Goal: Task Accomplishment & Management: Complete application form

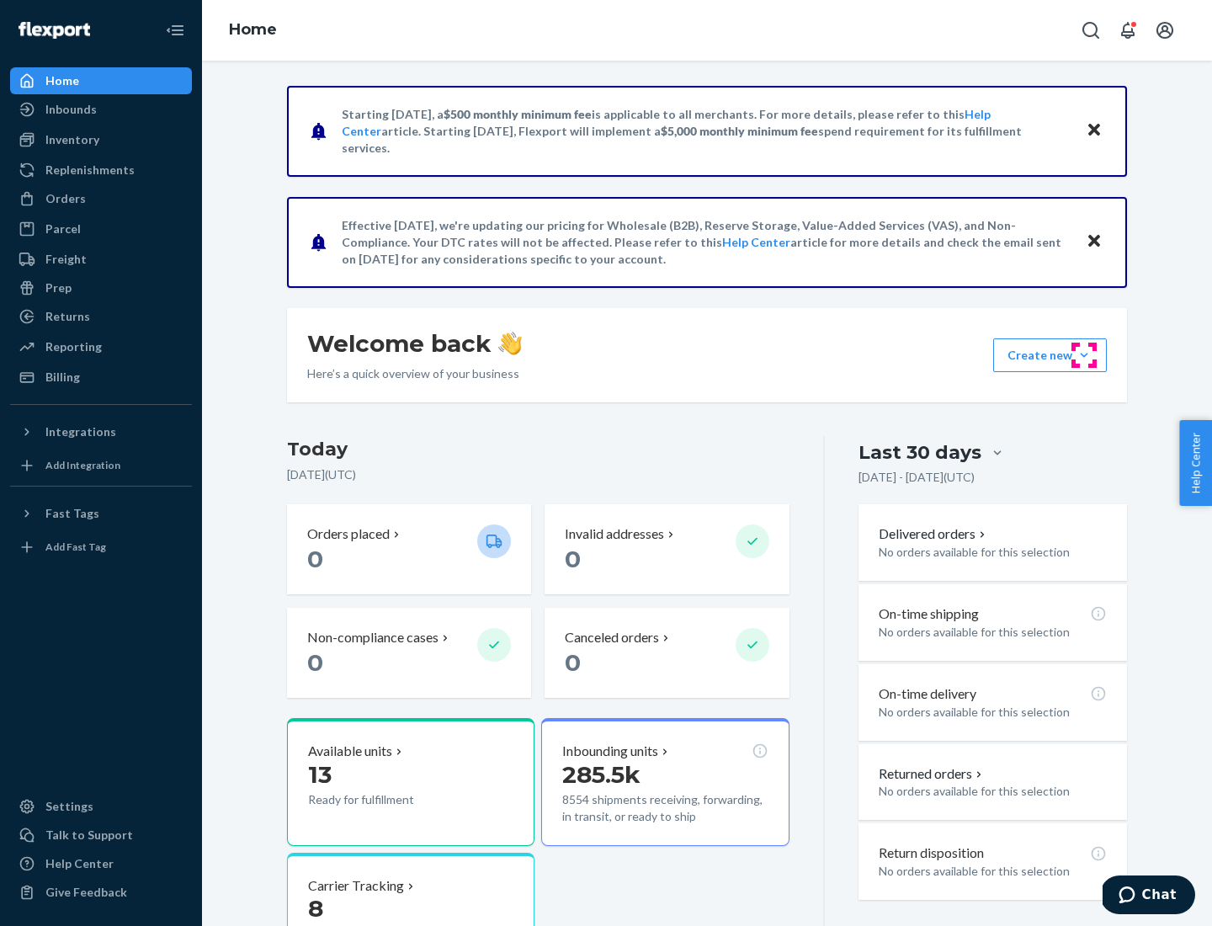
click at [1084, 355] on button "Create new Create new inbound Create new order Create new product" at bounding box center [1050, 355] width 114 height 34
click at [101, 109] on div "Inbounds" at bounding box center [101, 110] width 178 height 24
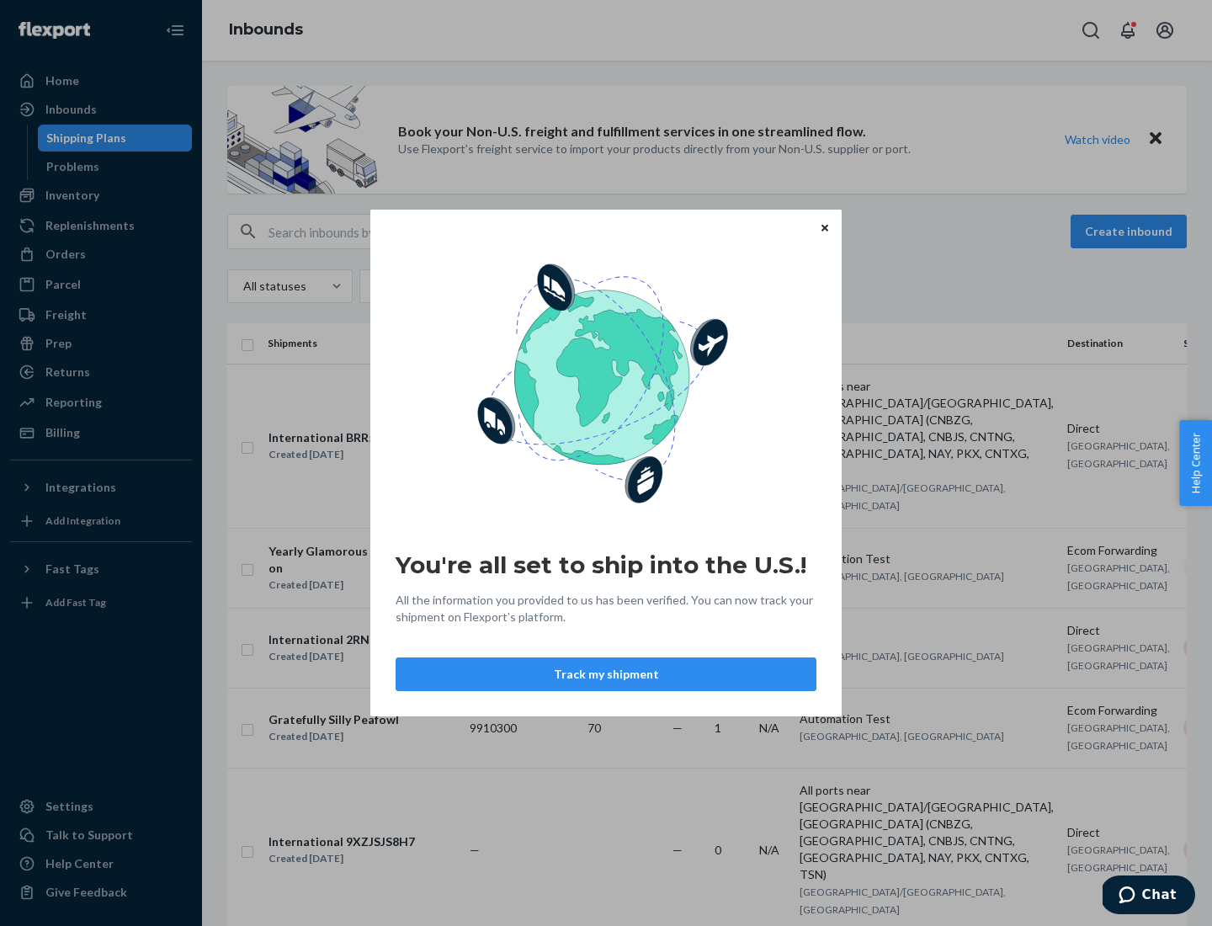
click at [824, 227] on icon "Close" at bounding box center [824, 227] width 7 height 7
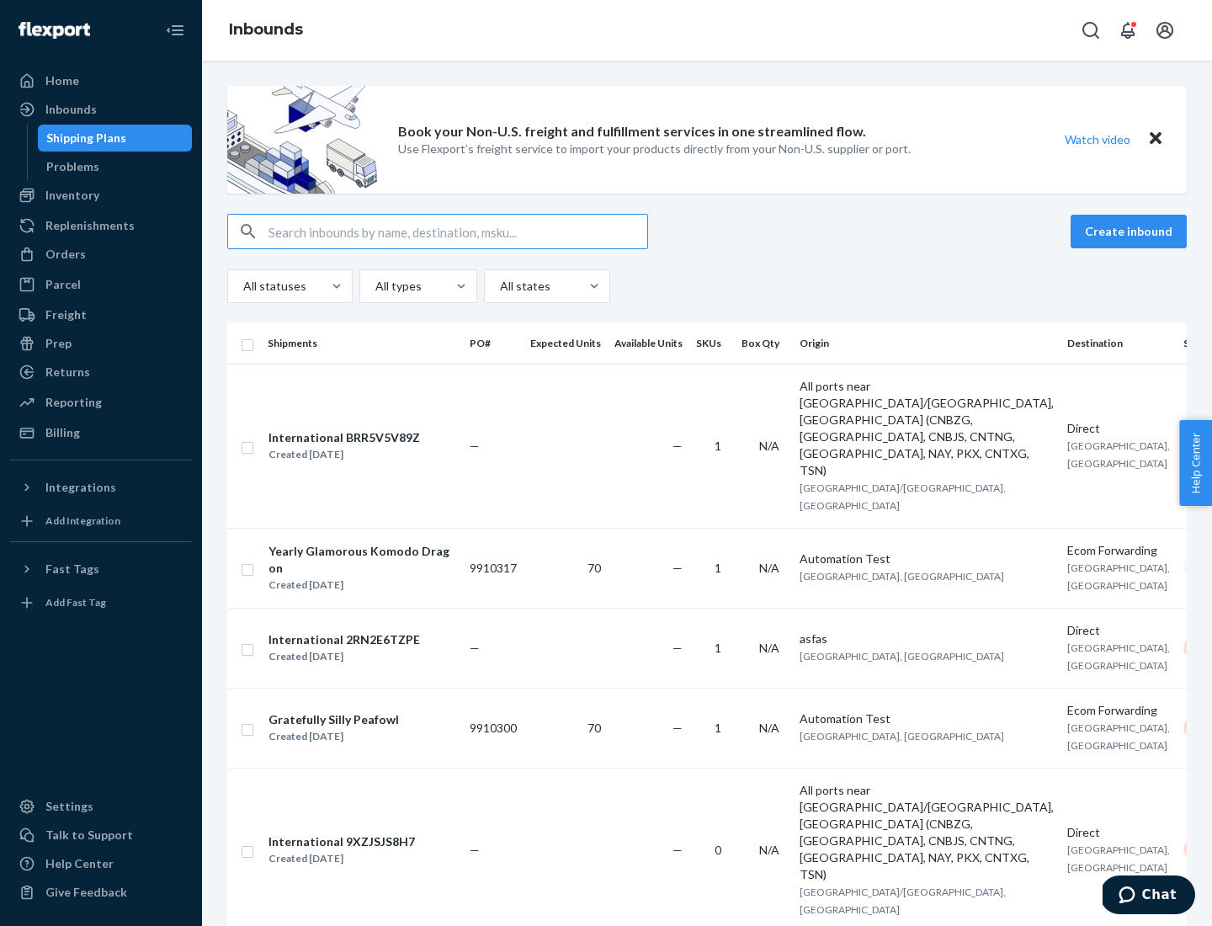
click at [1131, 231] on button "Create inbound" at bounding box center [1128, 232] width 116 height 34
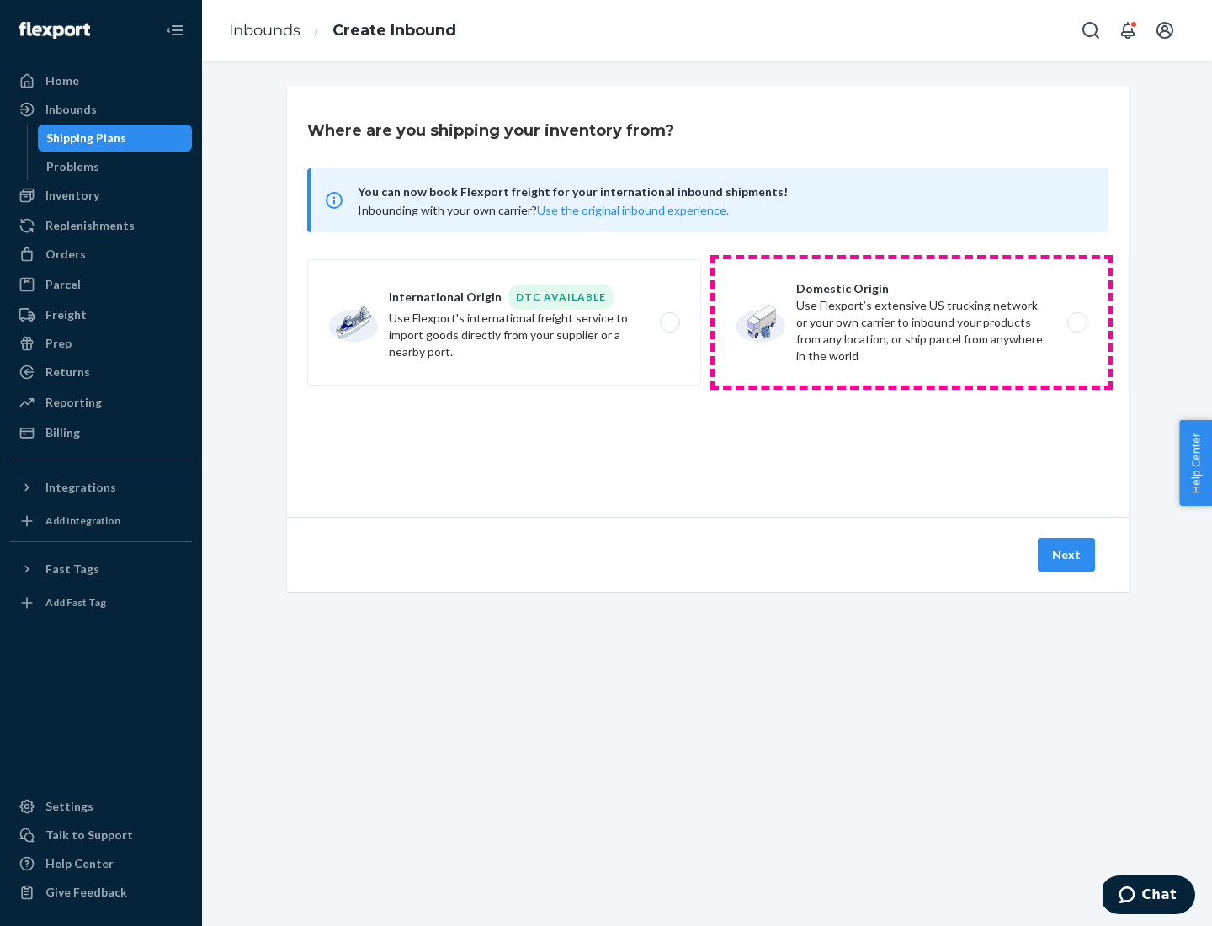
click at [911, 322] on label "Domestic Origin Use Flexport’s extensive US trucking network or your own carrie…" at bounding box center [911, 322] width 394 height 126
click at [1076, 322] on input "Domestic Origin Use Flexport’s extensive US trucking network or your own carrie…" at bounding box center [1081, 322] width 11 height 11
radio input "true"
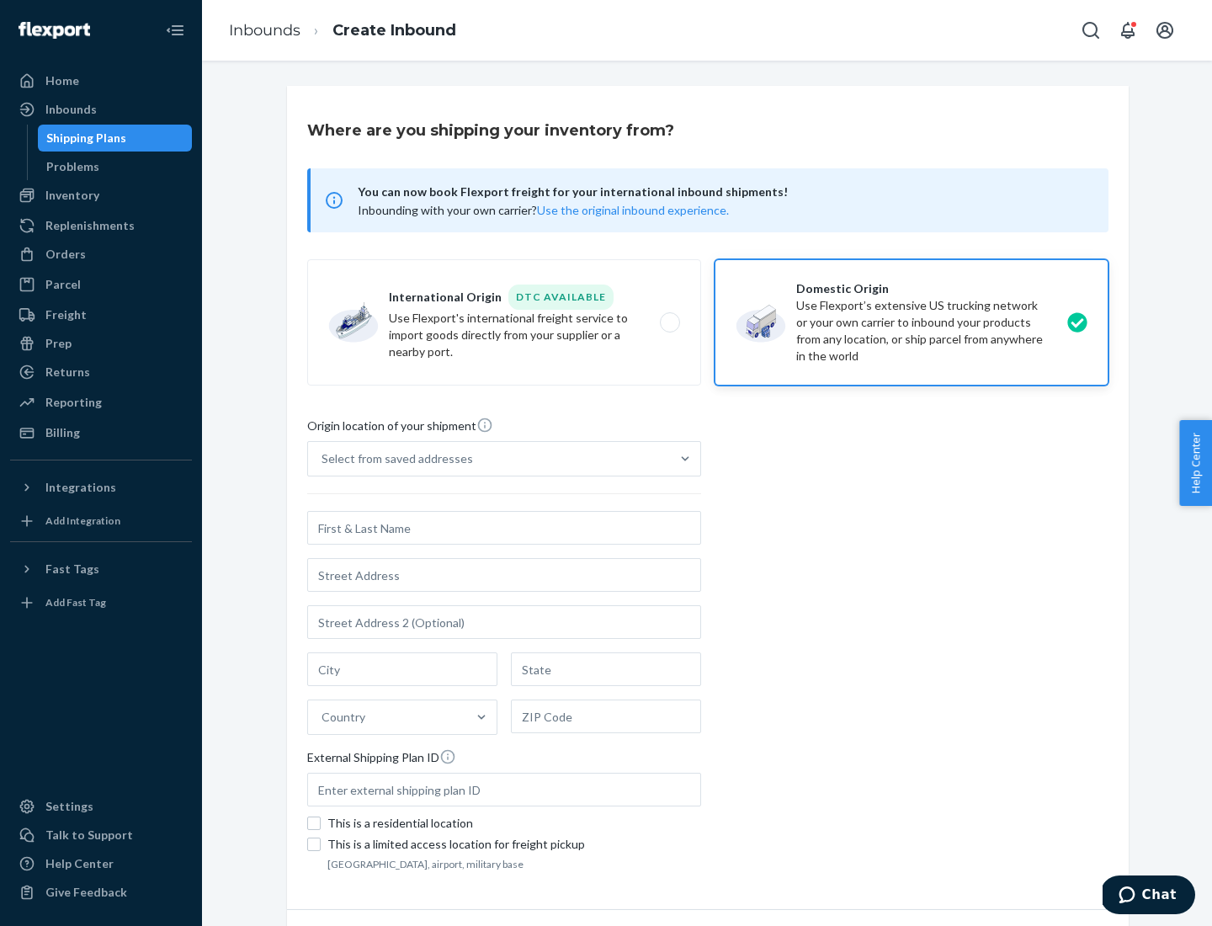
click at [489, 459] on div "Select from saved addresses" at bounding box center [489, 459] width 362 height 34
click at [323, 459] on input "Select from saved addresses" at bounding box center [322, 458] width 2 height 17
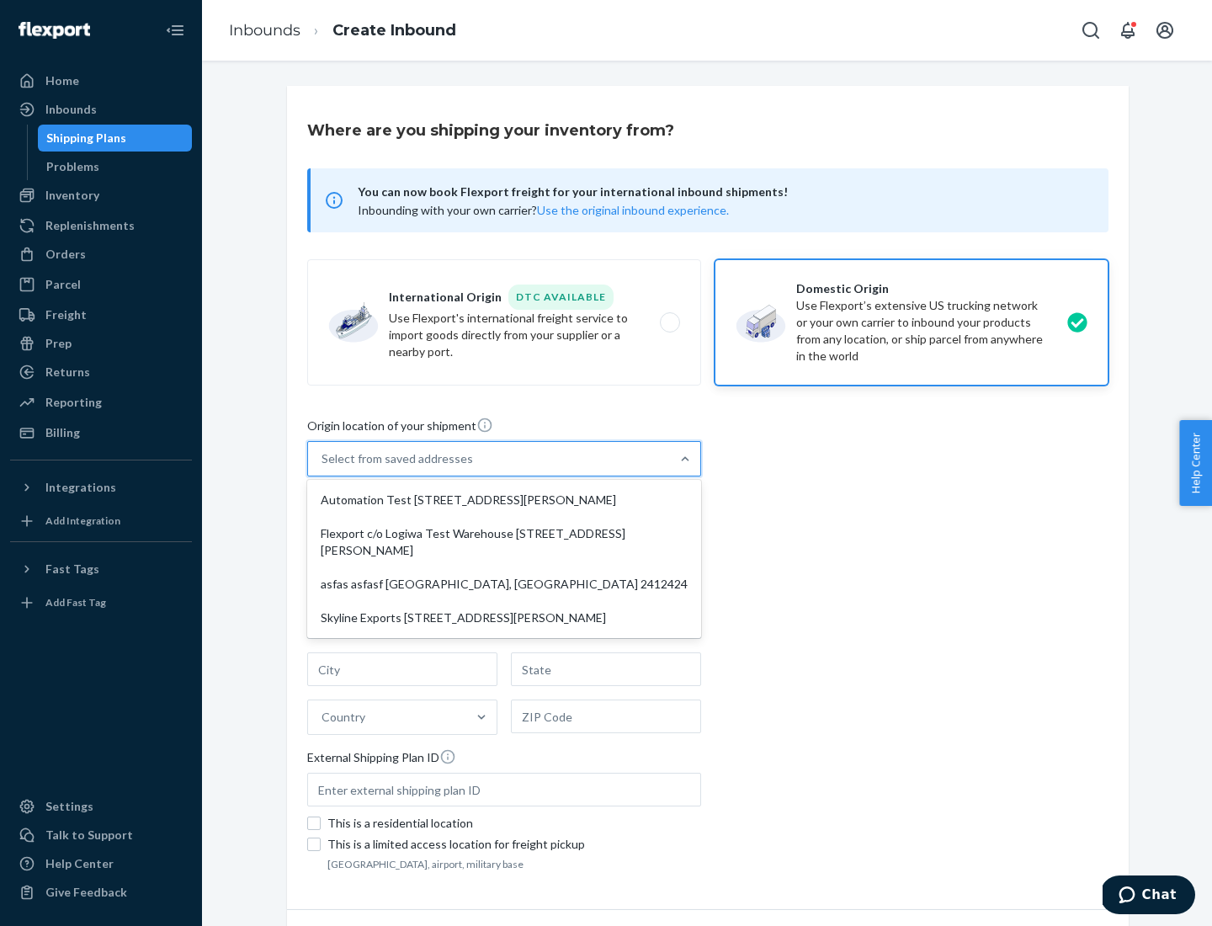
scroll to position [7, 0]
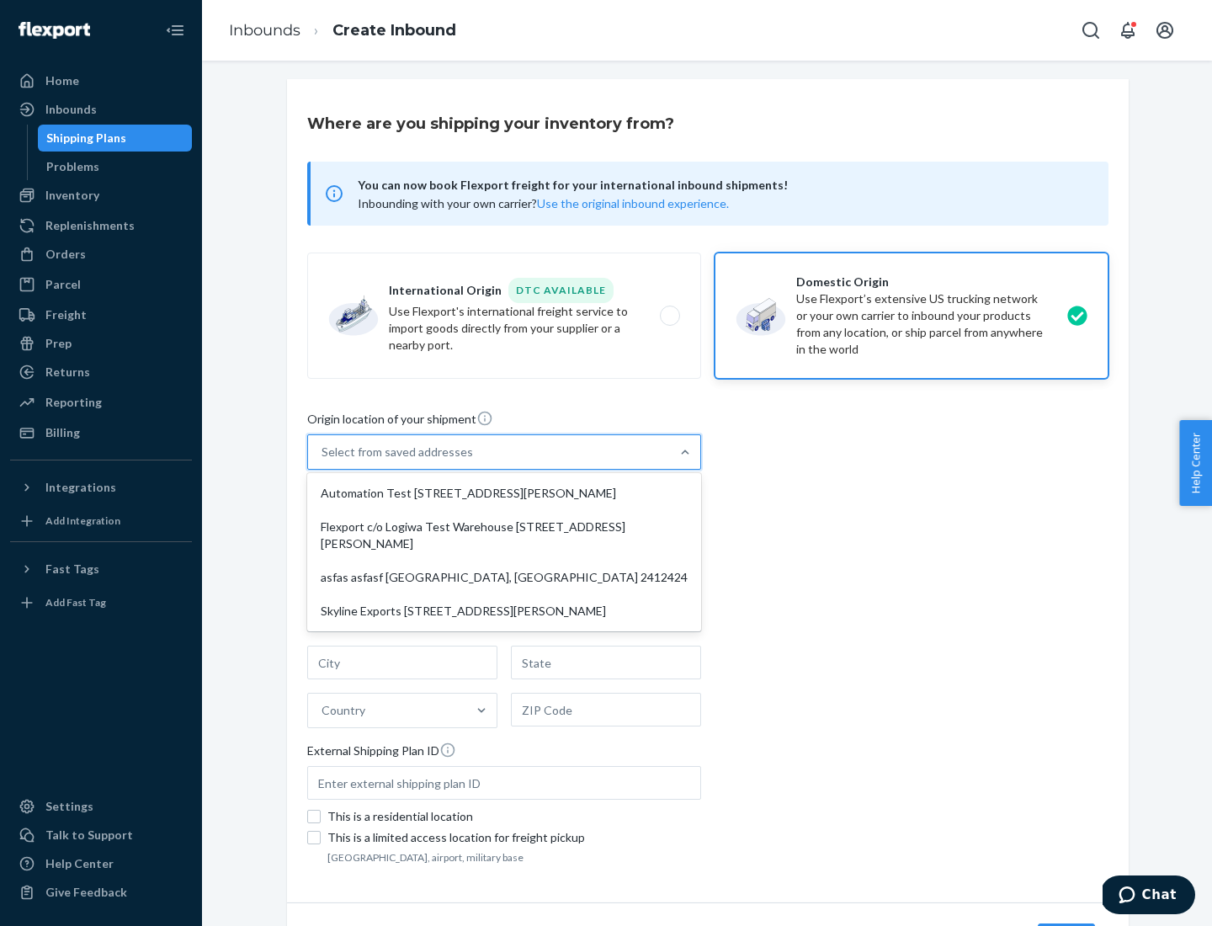
click at [504, 493] on div "Automation Test [STREET_ADDRESS][PERSON_NAME]" at bounding box center [503, 493] width 387 height 34
click at [323, 460] on input "option Automation Test [STREET_ADDRESS][PERSON_NAME] focused, 1 of 4. 4 results…" at bounding box center [322, 451] width 2 height 17
type input "Automation Test"
type input "9th Floor"
type input "[GEOGRAPHIC_DATA]"
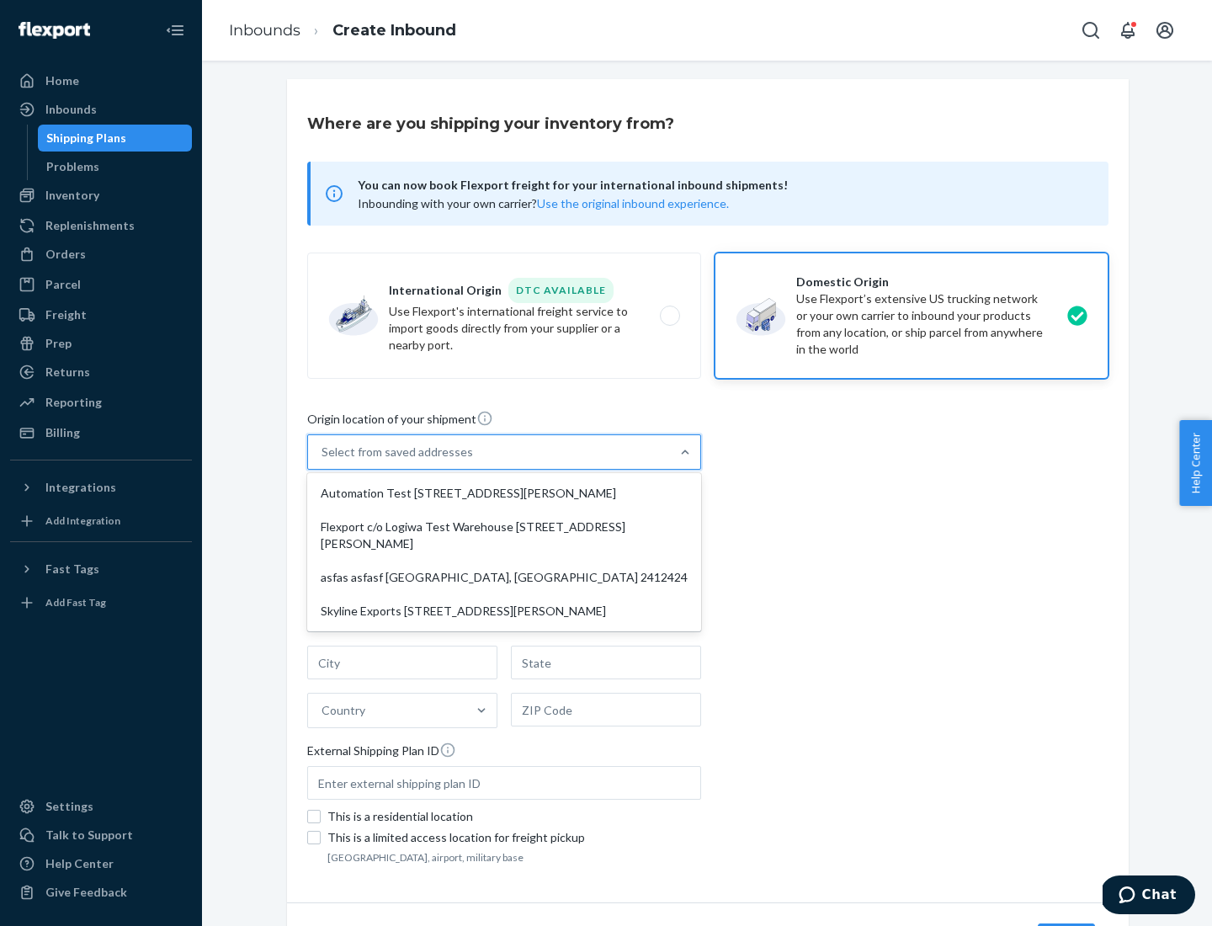
type input "CA"
type input "94104"
type input "[STREET_ADDRESS][PERSON_NAME]"
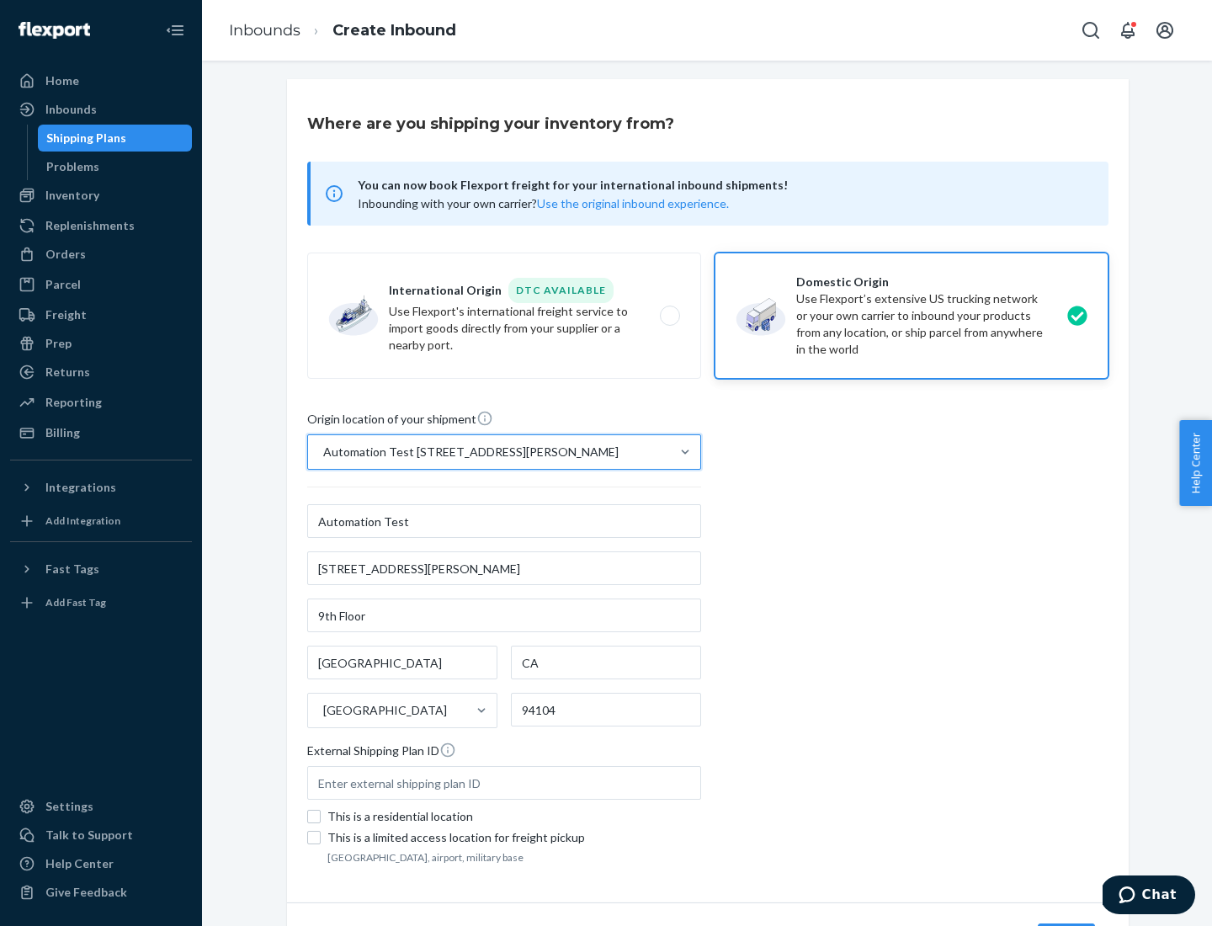
scroll to position [98, 0]
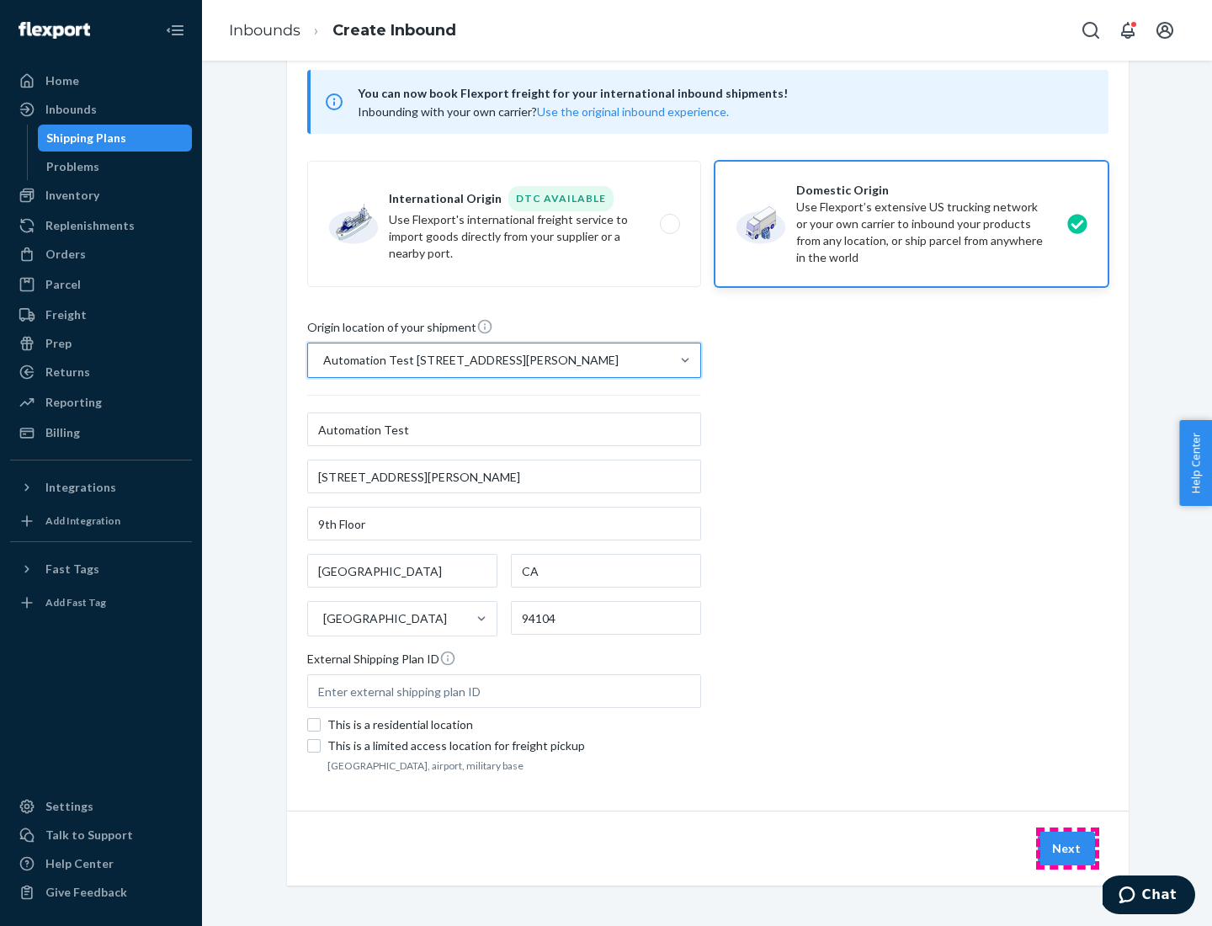
click at [1067, 848] on button "Next" at bounding box center [1065, 848] width 57 height 34
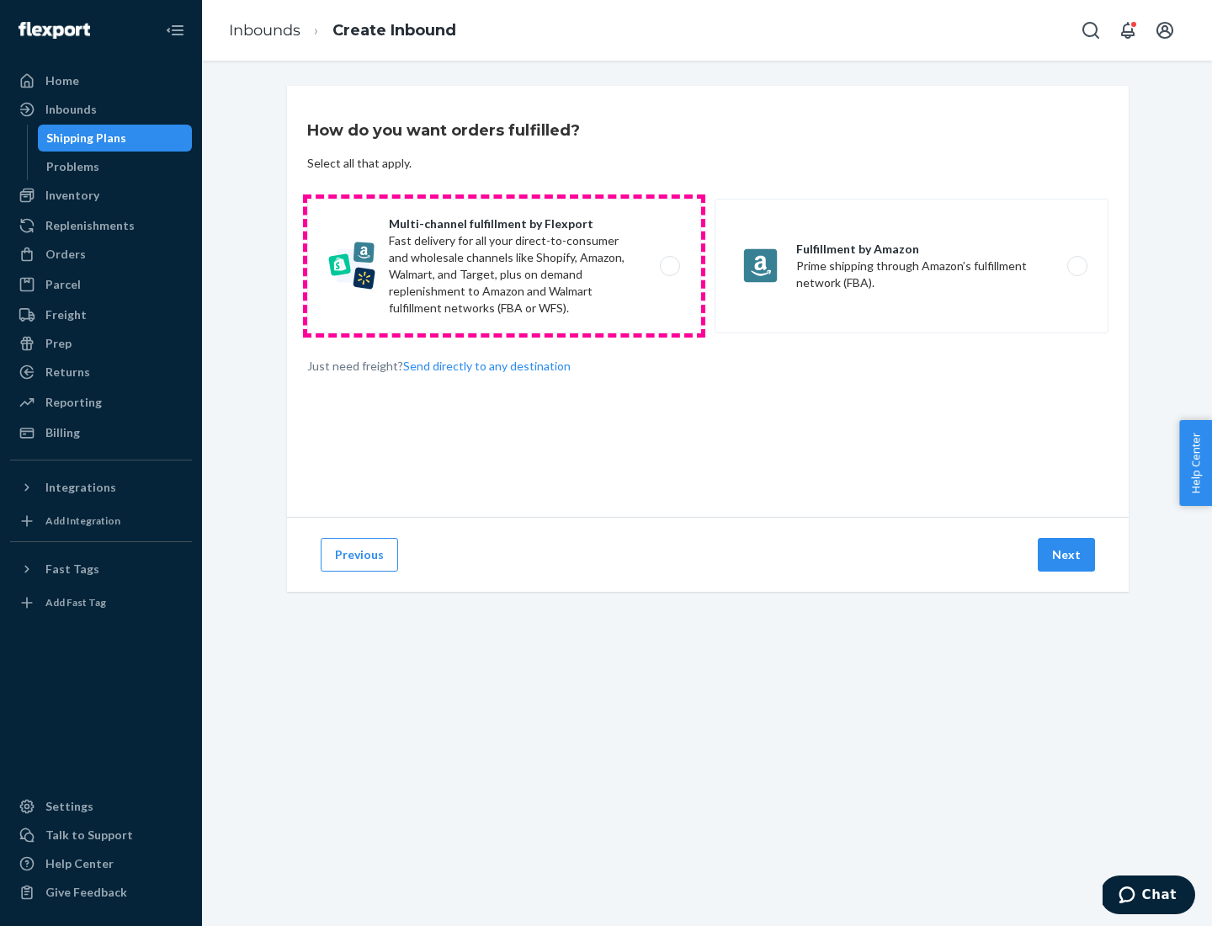
click at [504, 266] on label "Multi-channel fulfillment by Flexport Fast delivery for all your direct-to-cons…" at bounding box center [504, 266] width 394 height 135
click at [669, 266] on input "Multi-channel fulfillment by Flexport Fast delivery for all your direct-to-cons…" at bounding box center [674, 266] width 11 height 11
radio input "true"
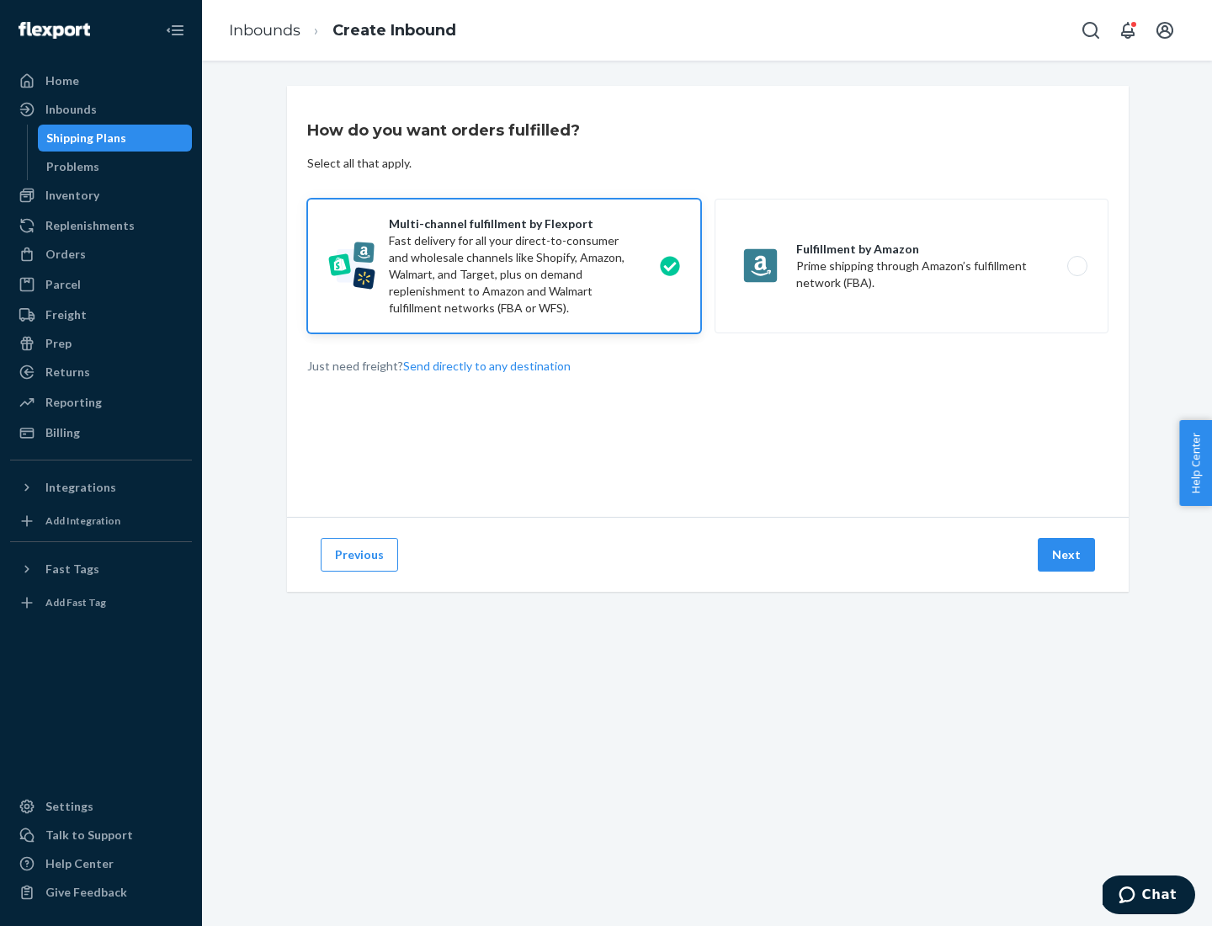
click at [1067, 554] on button "Next" at bounding box center [1065, 555] width 57 height 34
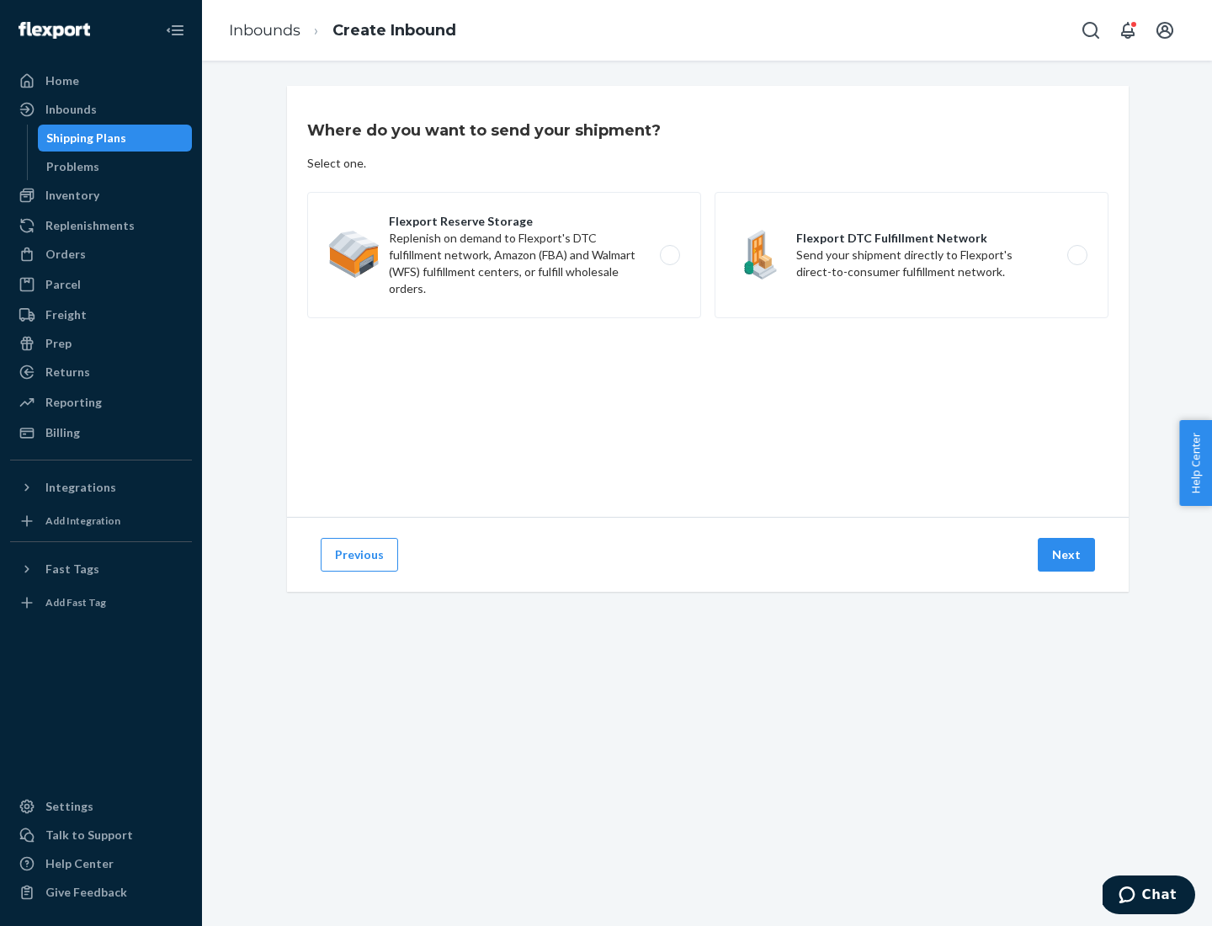
click at [504, 255] on label "Flexport Reserve Storage Replenish on demand to Flexport's DTC fulfillment netw…" at bounding box center [504, 255] width 394 height 126
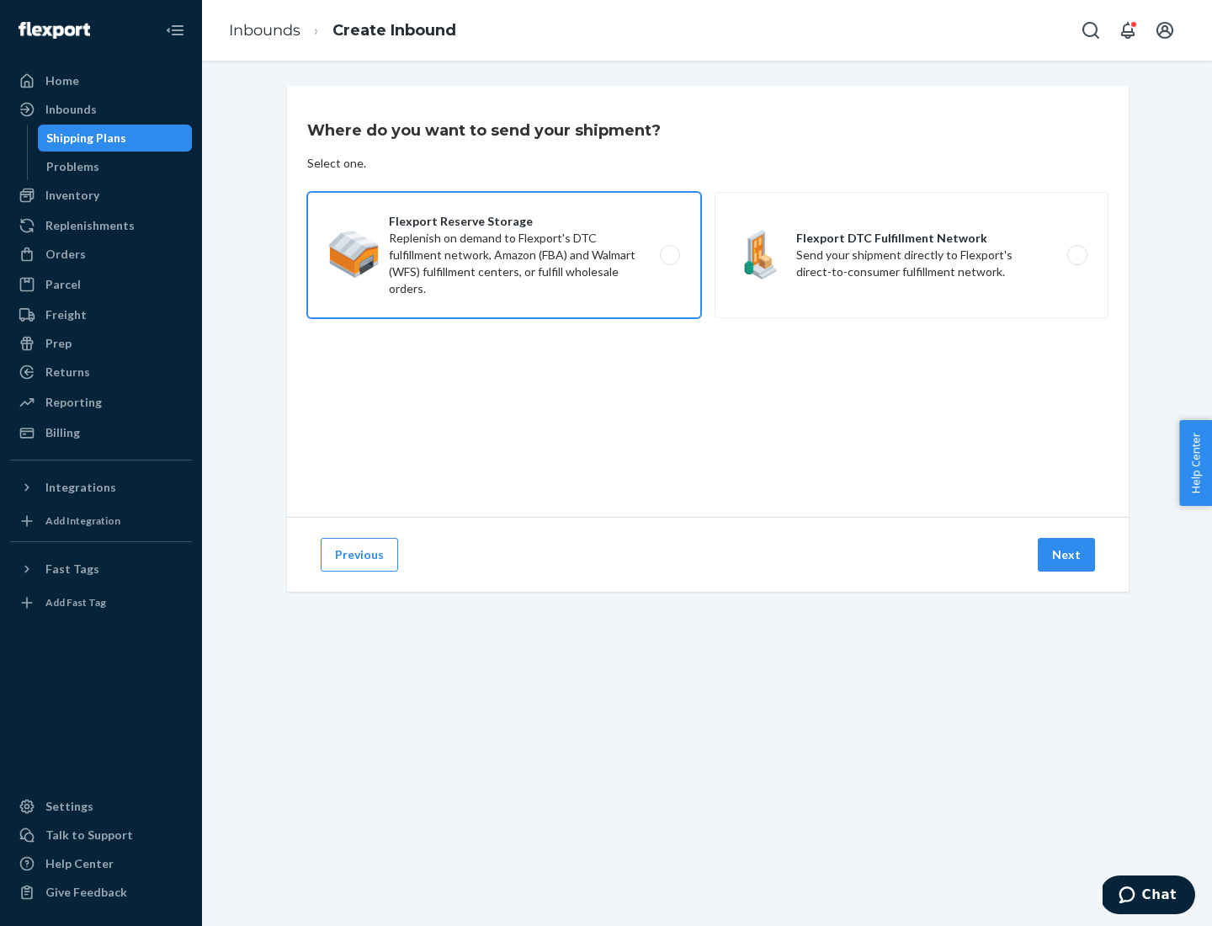
click at [669, 255] on input "Flexport Reserve Storage Replenish on demand to Flexport's DTC fulfillment netw…" at bounding box center [674, 255] width 11 height 11
radio input "true"
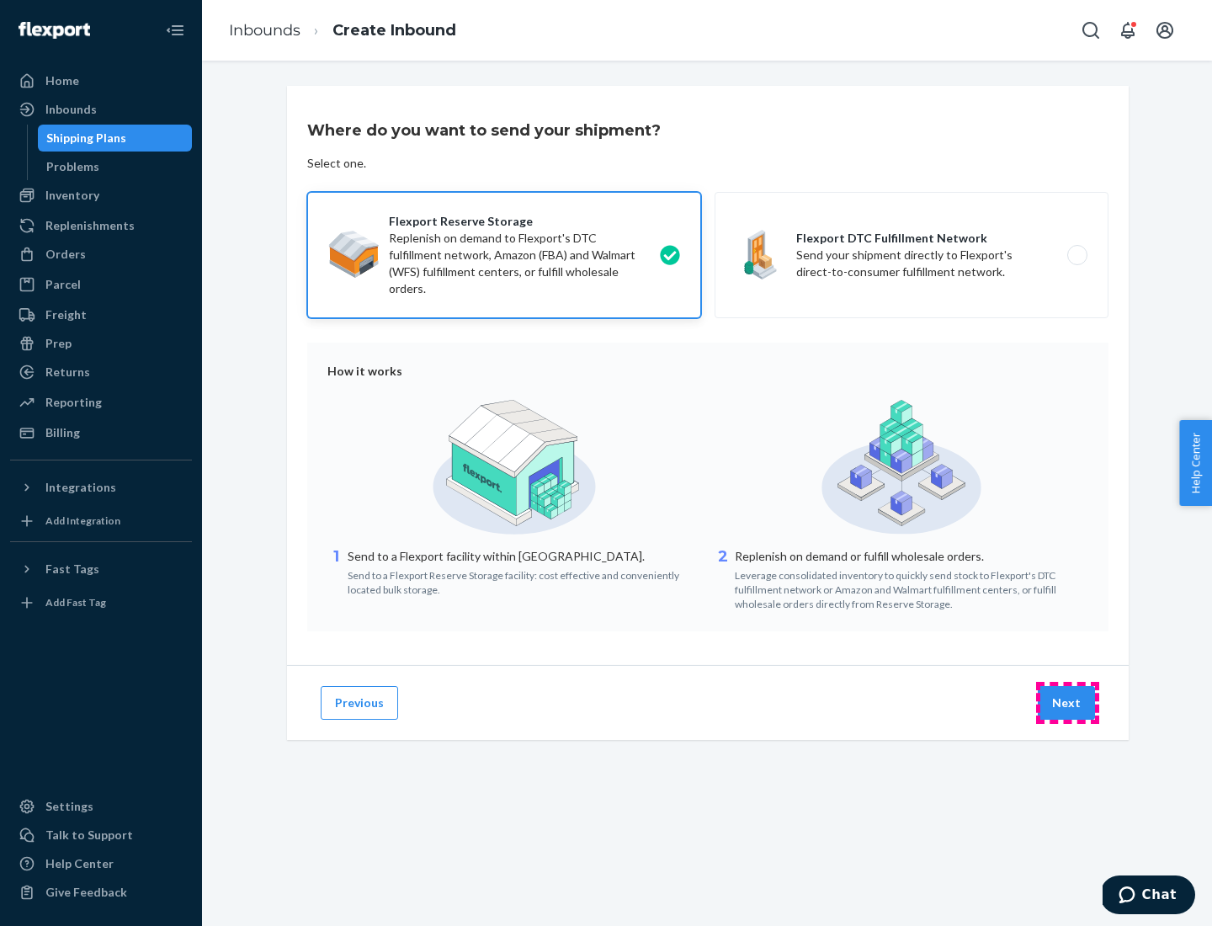
click at [1067, 703] on button "Next" at bounding box center [1065, 703] width 57 height 34
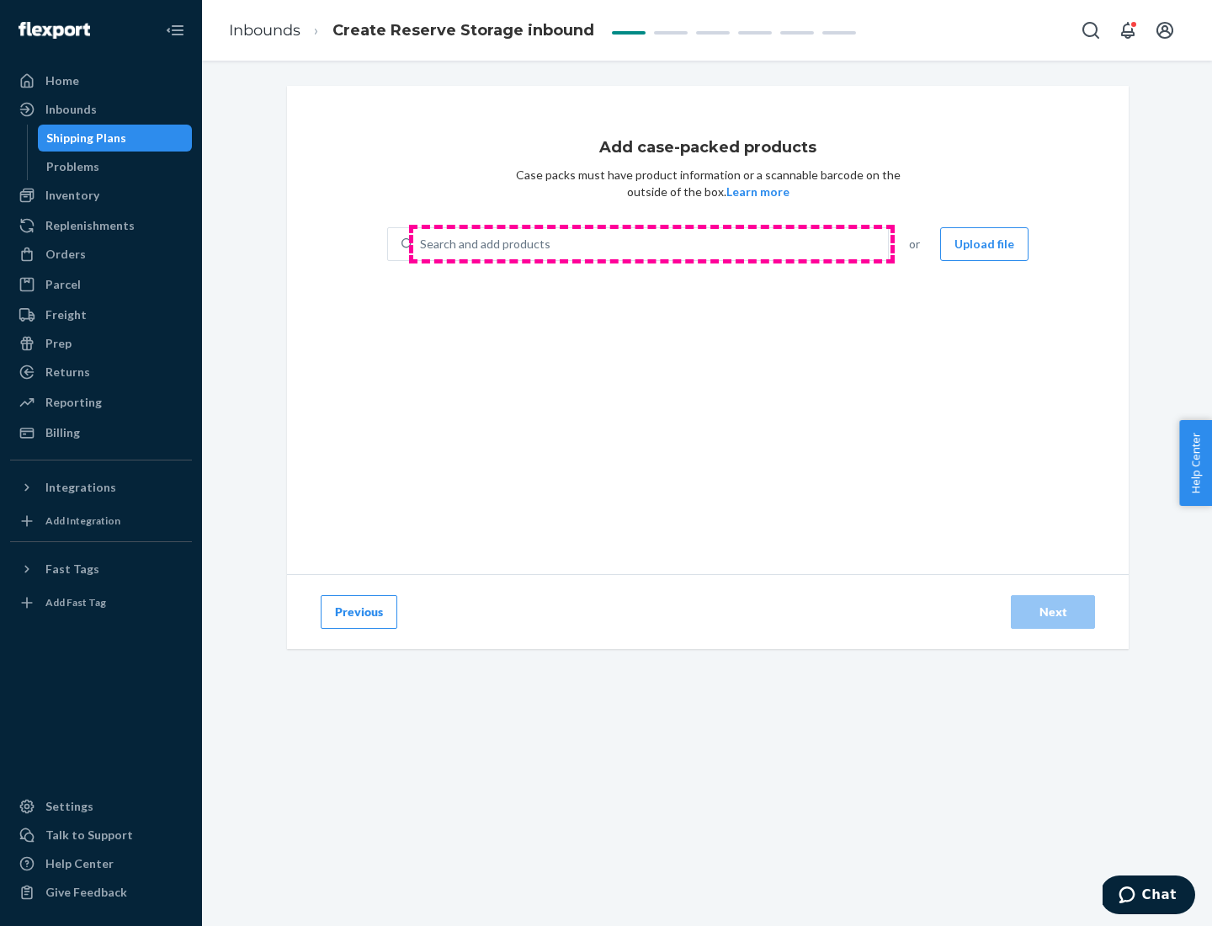
click at [651, 244] on div "Search and add products" at bounding box center [650, 244] width 475 height 30
click at [422, 244] on input "Search and add products" at bounding box center [421, 244] width 2 height 17
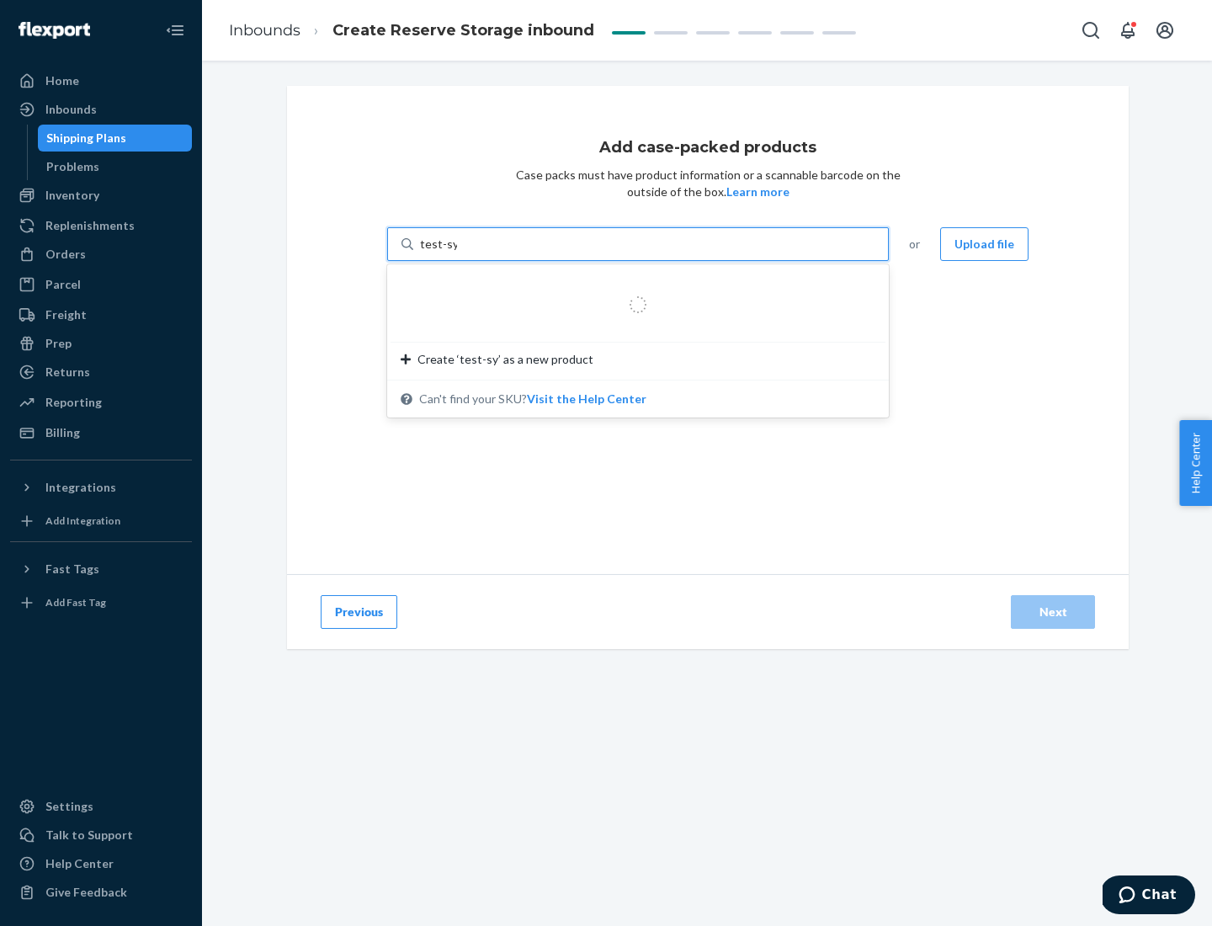
type input "test-syn"
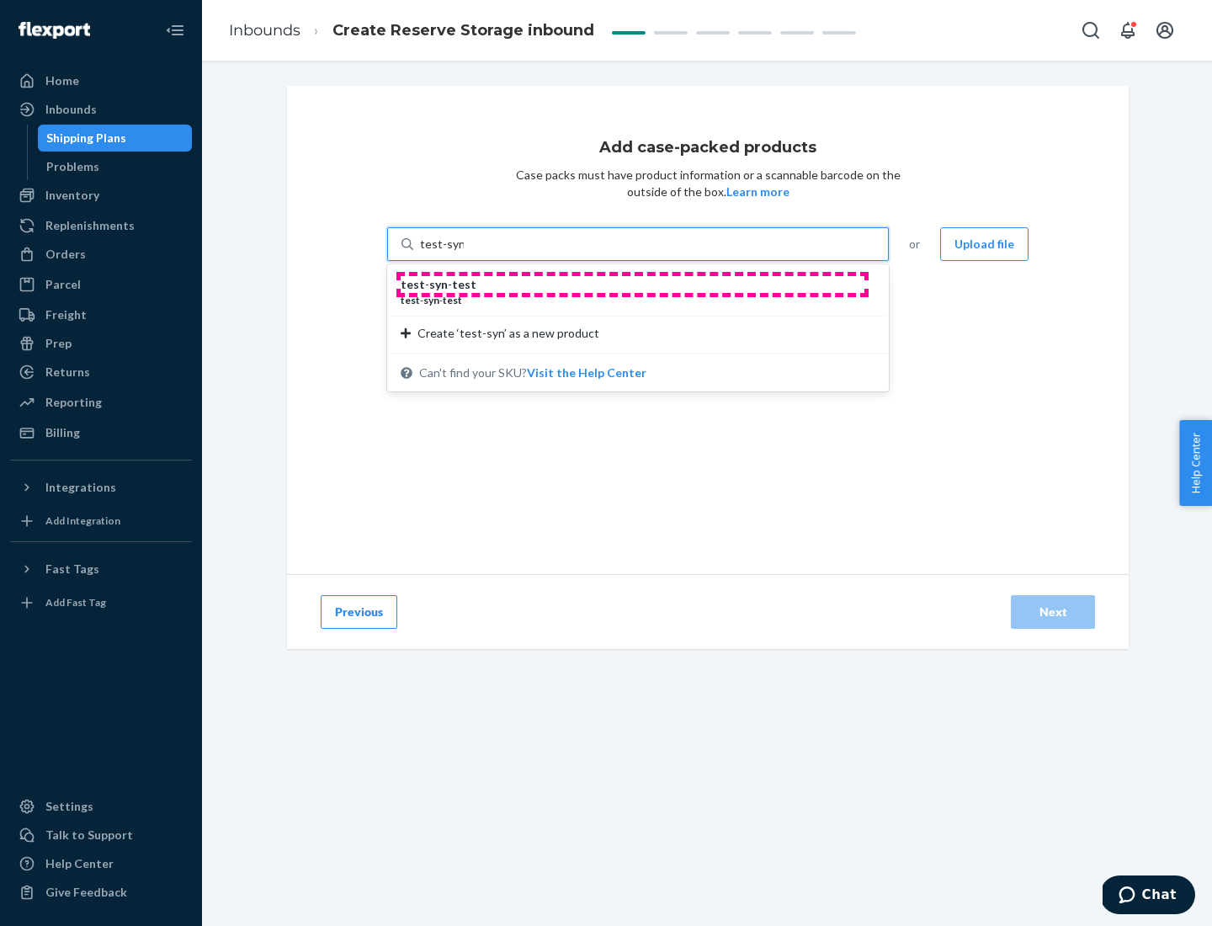
click at [632, 284] on div "test - syn - test" at bounding box center [631, 284] width 461 height 17
click at [464, 252] on input "test-syn" at bounding box center [442, 244] width 44 height 17
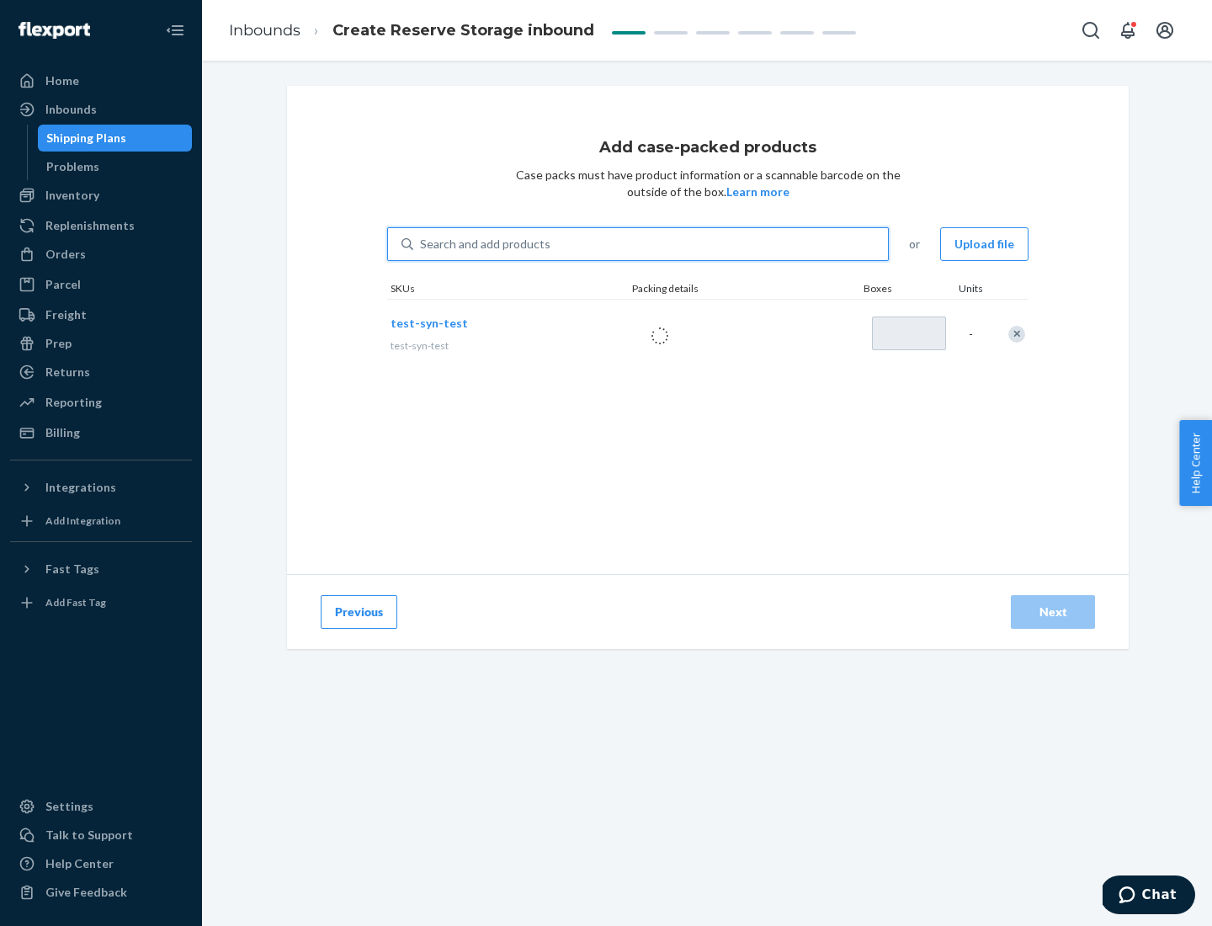
type input "1"
click at [1053, 612] on div "Next" at bounding box center [1053, 611] width 56 height 17
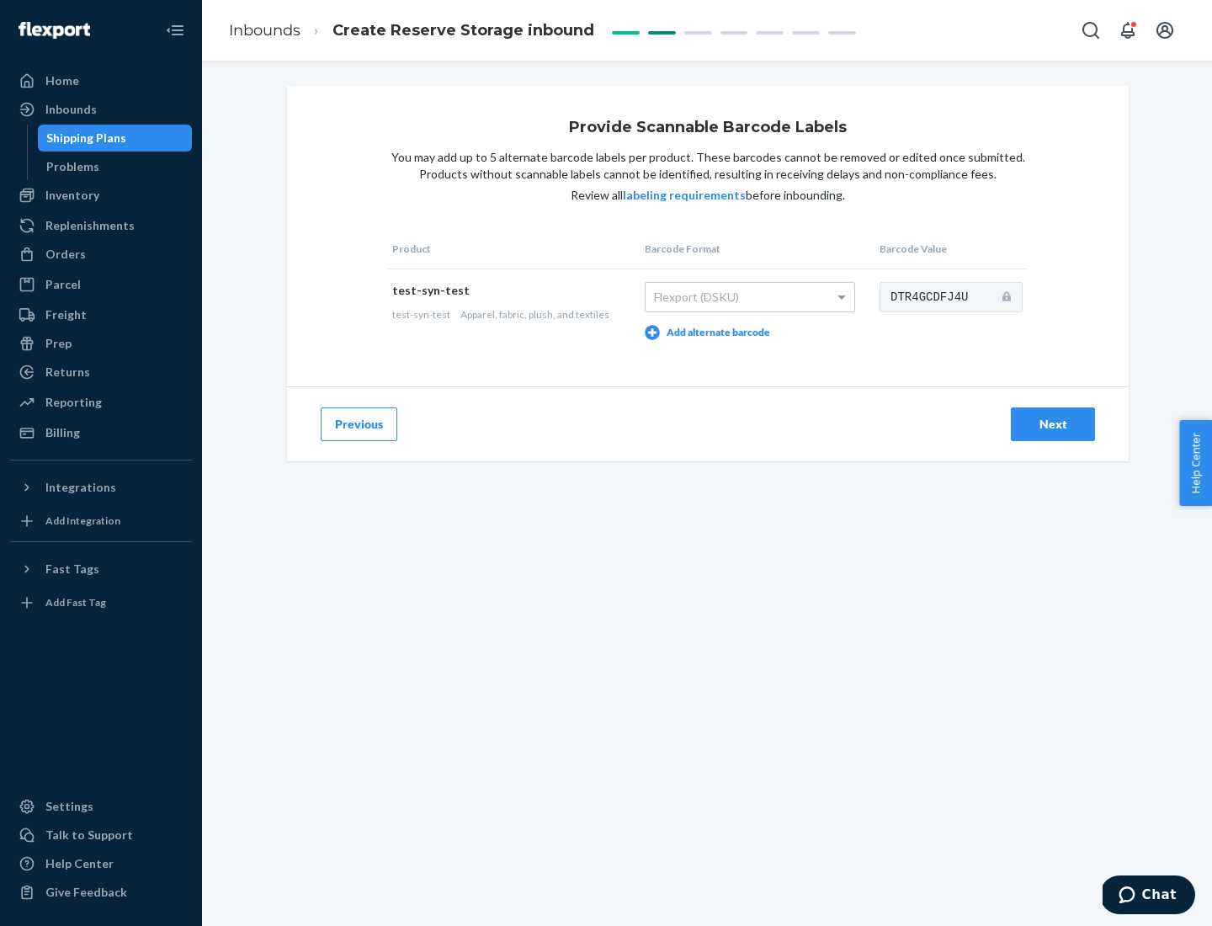
click at [1053, 423] on div "Next" at bounding box center [1053, 424] width 56 height 17
